Goal: Check status: Check status

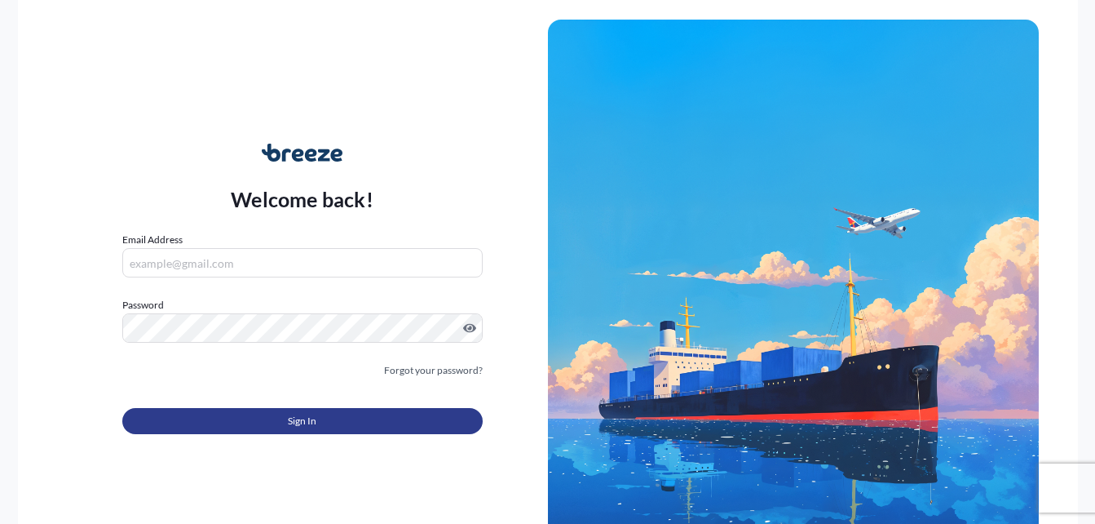
type input "[PERSON_NAME][EMAIL_ADDRESS][PERSON_NAME][DOMAIN_NAME]"
click at [361, 427] on button "Sign In" at bounding box center [302, 421] width 360 height 26
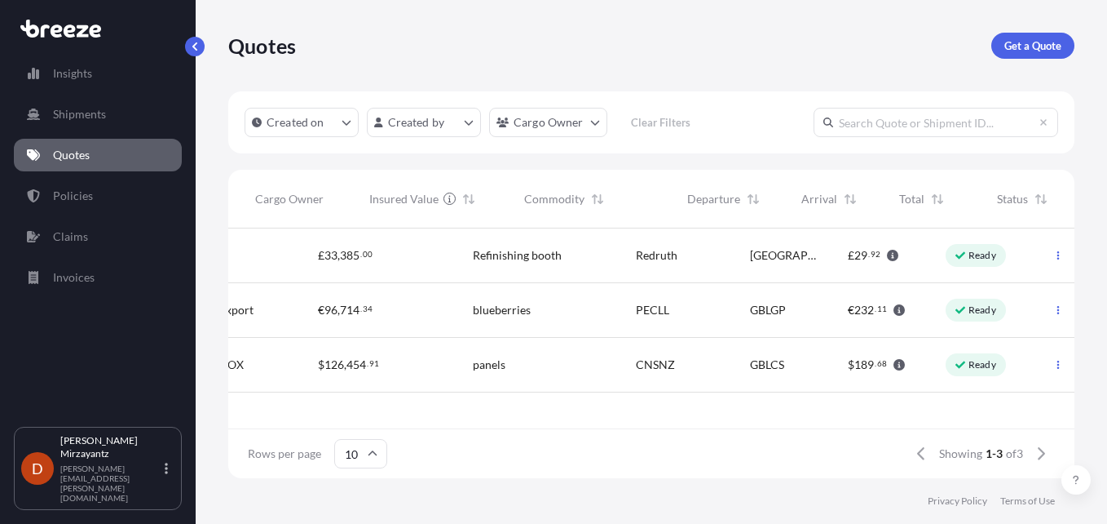
scroll to position [0, 401]
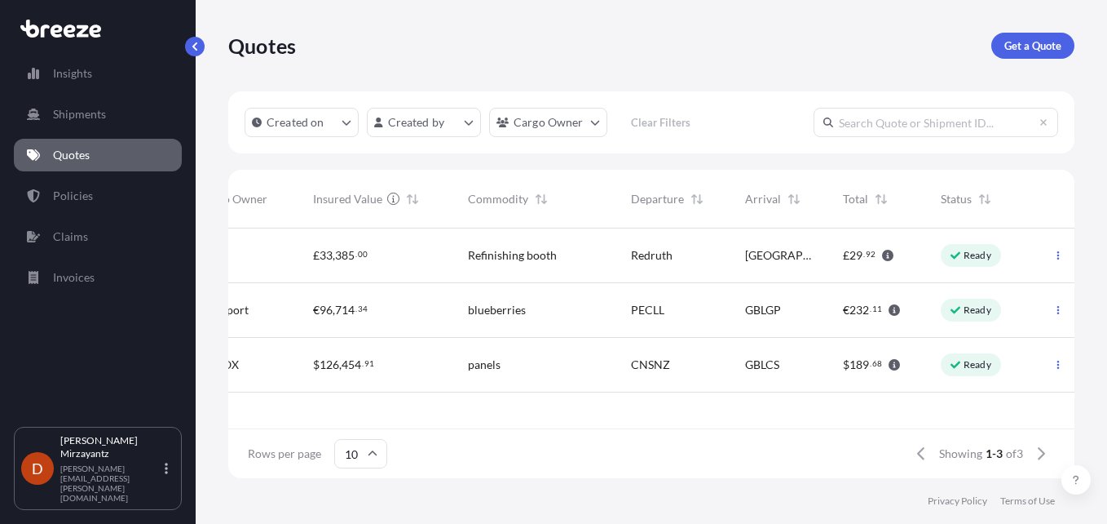
click at [969, 253] on p "Ready" at bounding box center [978, 255] width 28 height 13
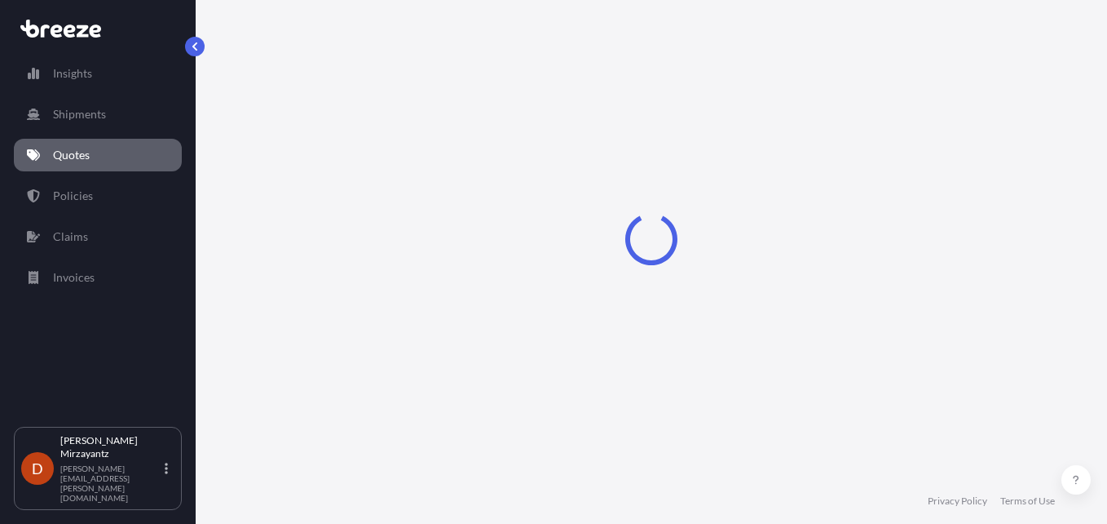
select select "Road"
select select "1"
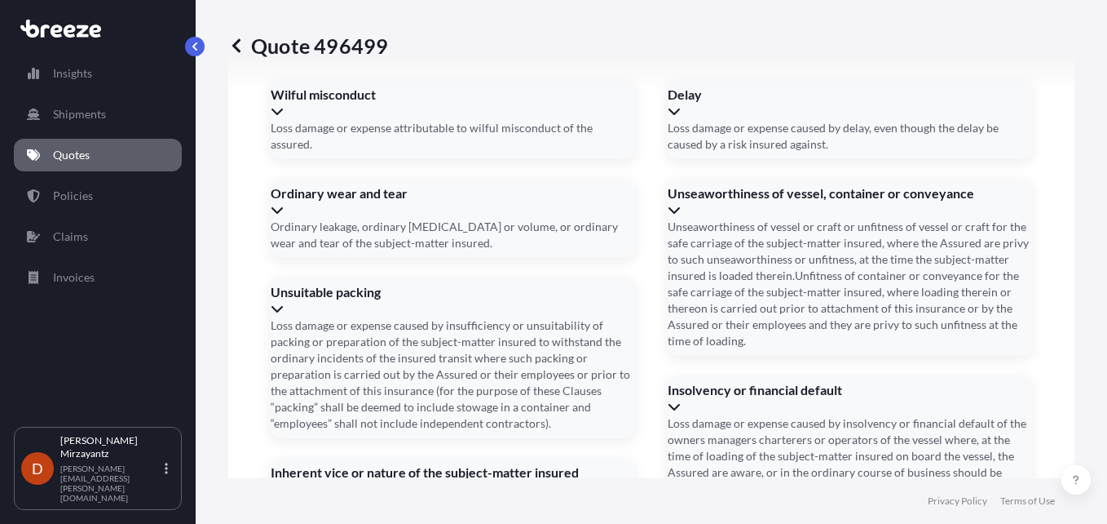
scroll to position [2034, 0]
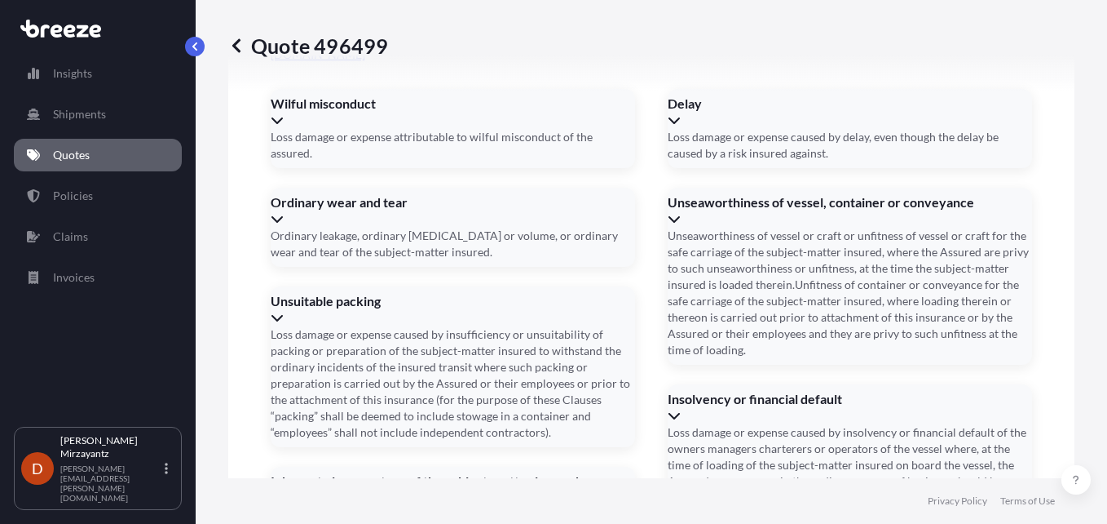
scroll to position [2052, 0]
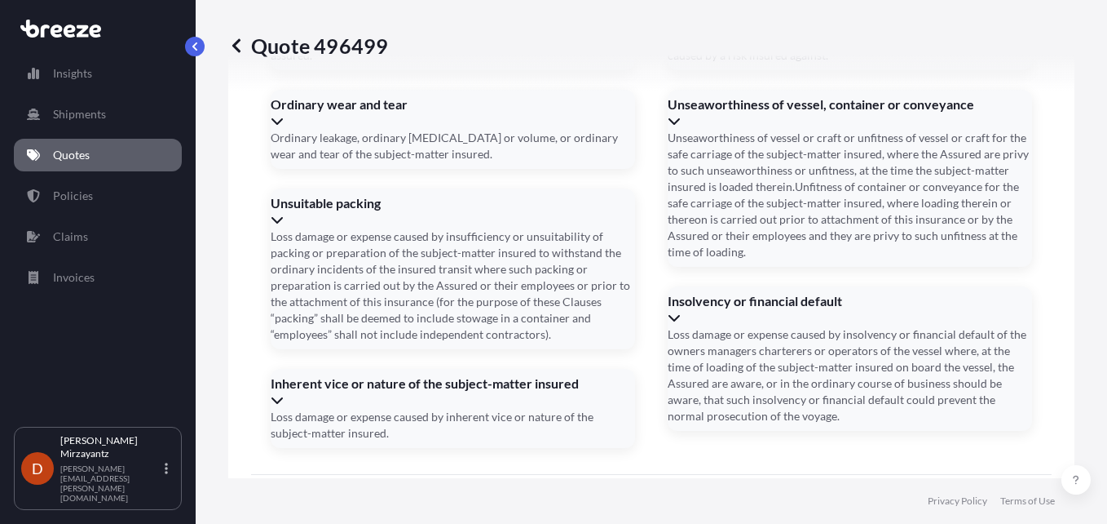
type input "[DATE]"
type input "BRI25001840"
paste input "NTG635811339"
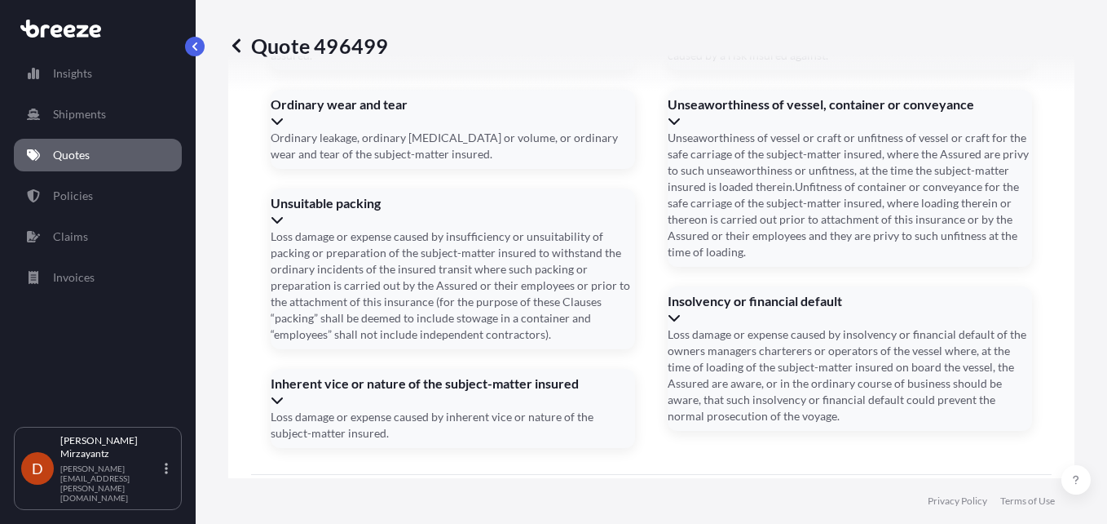
type input "NTG635811339"
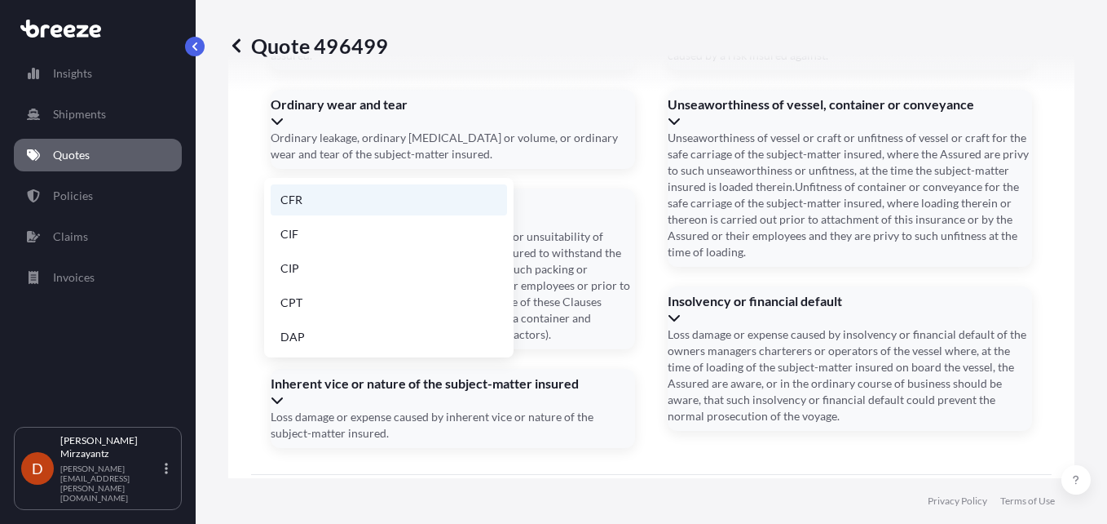
click at [351, 206] on li "CFR" at bounding box center [389, 199] width 236 height 31
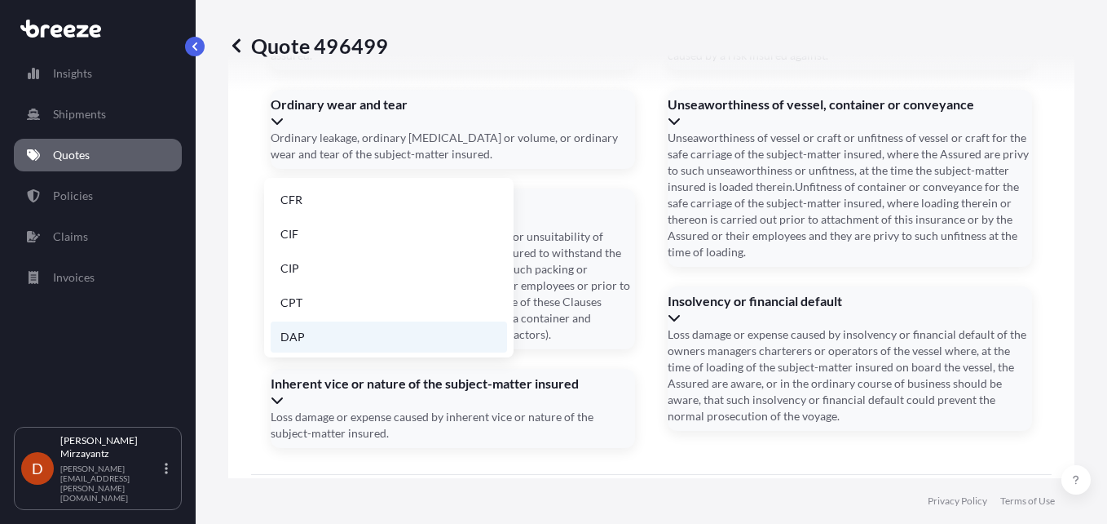
click at [356, 332] on li "DAP" at bounding box center [389, 336] width 236 height 31
type input "DAP"
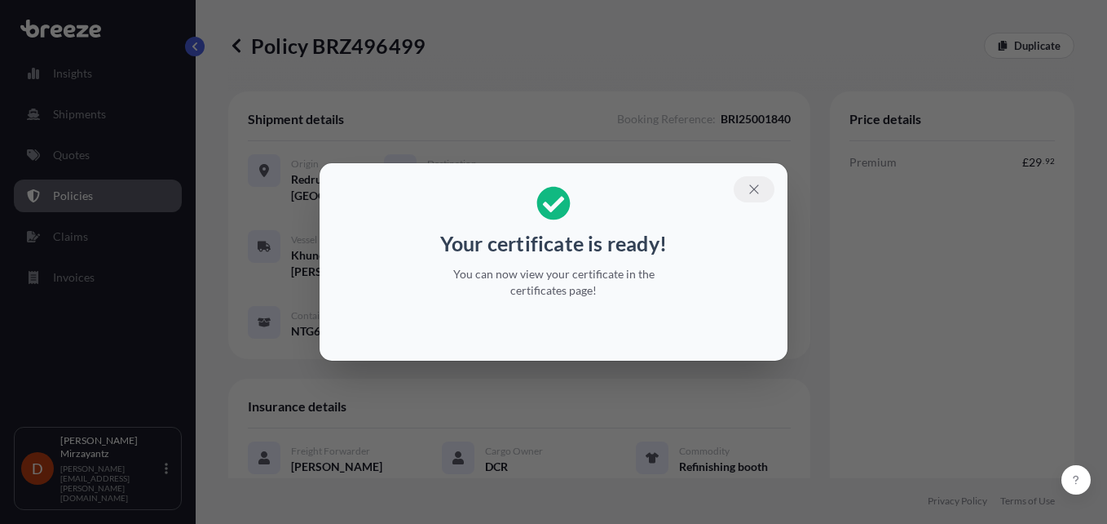
click at [754, 188] on icon "button" at bounding box center [754, 189] width 15 height 15
